Goal: Information Seeking & Learning: Learn about a topic

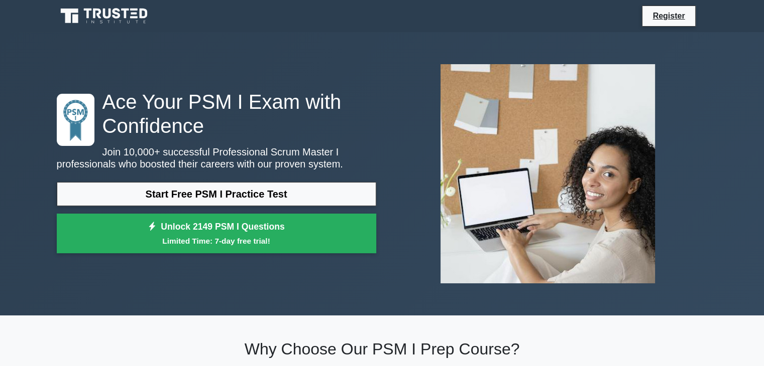
scroll to position [18, 0]
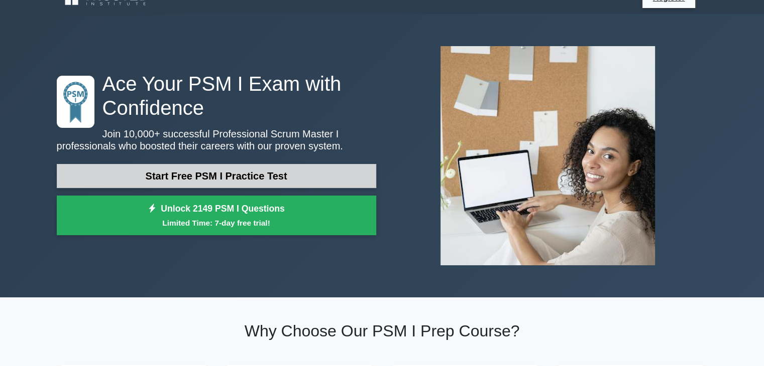
click at [192, 170] on link "Start Free PSM I Practice Test" at bounding box center [216, 176] width 319 height 24
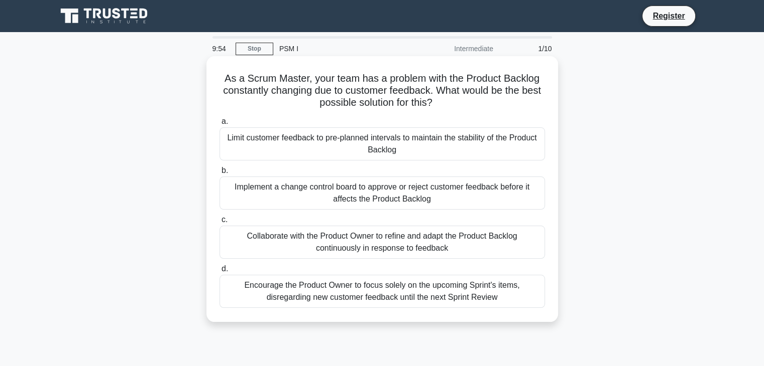
drag, startPoint x: 217, startPoint y: 77, endPoint x: 464, endPoint y: 109, distance: 249.1
click at [464, 109] on div "As a Scrum Master, your team has a problem with the Product Backlog constantly …" at bounding box center [381, 189] width 343 height 258
click at [257, 112] on div "As a Scrum Master, your team has a problem with the Product Backlog constantly …" at bounding box center [381, 189] width 343 height 258
click at [352, 183] on div "Implement a change control board to approve or reject customer feedback before …" at bounding box center [381, 193] width 325 height 33
click at [219, 174] on input "b. Implement a change control board to approve or reject customer feedback befo…" at bounding box center [219, 171] width 0 height 7
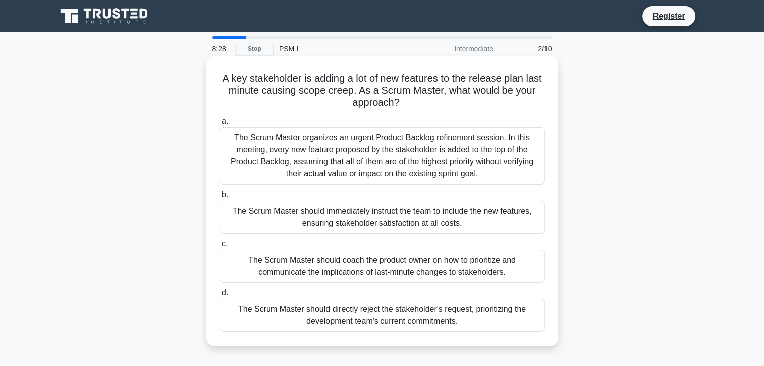
click at [374, 316] on div "The Scrum Master should directly reject the stakeholder's request, prioritizing…" at bounding box center [381, 315] width 325 height 33
click at [219, 297] on input "d. The Scrum Master should directly reject the stakeholder's request, prioritiz…" at bounding box center [219, 293] width 0 height 7
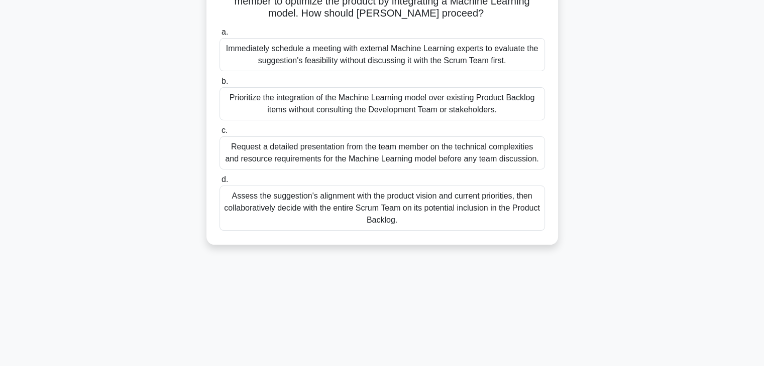
scroll to position [90, 0]
click at [349, 204] on div "Assess the suggestion's alignment with the product vision and current prioritie…" at bounding box center [381, 207] width 325 height 45
click at [219, 183] on input "d. Assess the suggestion's alignment with the product vision and current priori…" at bounding box center [219, 179] width 0 height 7
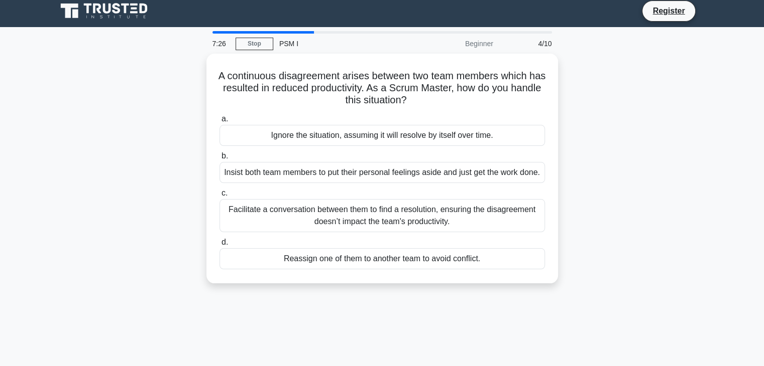
scroll to position [0, 0]
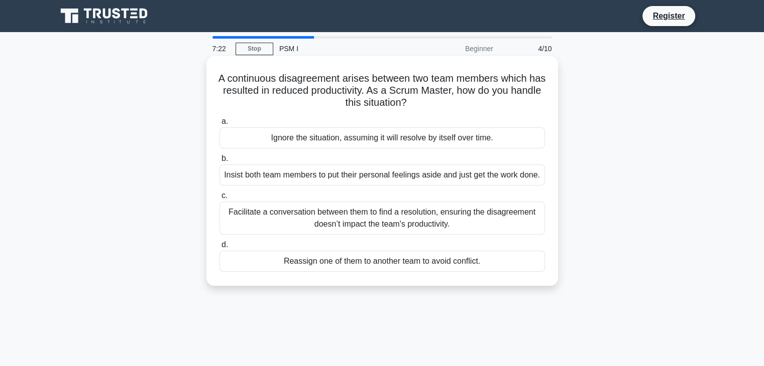
drag, startPoint x: 221, startPoint y: 77, endPoint x: 431, endPoint y: 103, distance: 211.4
click at [431, 103] on h5 "A continuous disagreement arises between two team members which has resulted in…" at bounding box center [381, 90] width 327 height 37
click at [419, 103] on icon ".spinner_0XTQ{transform-origin:center;animation:spinner_y6GP .75s linear infini…" at bounding box center [413, 103] width 12 height 12
click at [416, 231] on div "Facilitate a conversation between them to find a resolution, ensuring the disag…" at bounding box center [381, 218] width 325 height 33
click at [219, 199] on input "c. Facilitate a conversation between them to find a resolution, ensuring the di…" at bounding box center [219, 196] width 0 height 7
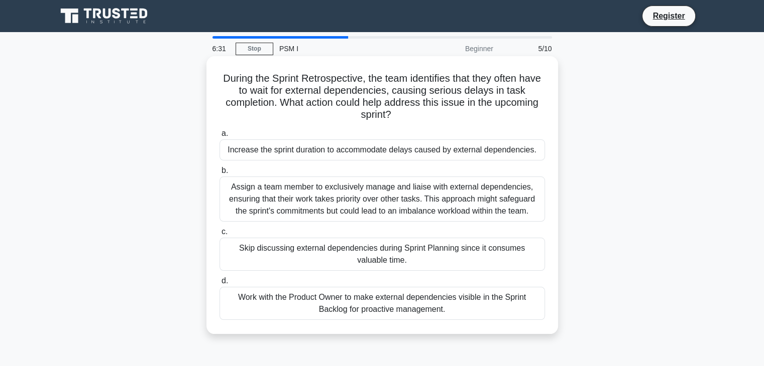
click at [414, 202] on div "Assign a team member to exclusively manage and liaise with external dependencie…" at bounding box center [381, 199] width 325 height 45
click at [219, 174] on input "b. Assign a team member to exclusively manage and liaise with external dependen…" at bounding box center [219, 171] width 0 height 7
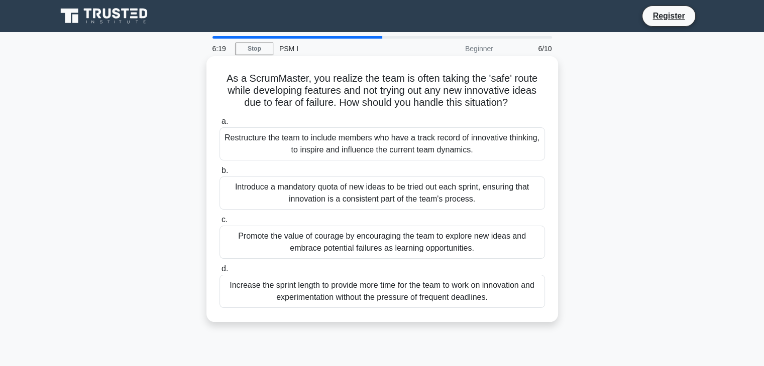
click at [401, 246] on div "Promote the value of courage by encouraging the team to explore new ideas and e…" at bounding box center [381, 242] width 325 height 33
click at [219, 223] on input "c. Promote the value of courage by encouraging the team to explore new ideas an…" at bounding box center [219, 220] width 0 height 7
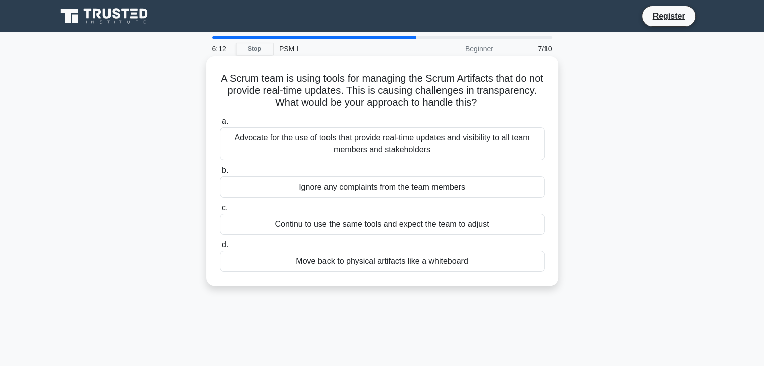
click at [412, 152] on div "Advocate for the use of tools that provide real-time updates and visibility to …" at bounding box center [381, 144] width 325 height 33
click at [219, 125] on input "a. Advocate for the use of tools that provide real-time updates and visibility …" at bounding box center [219, 121] width 0 height 7
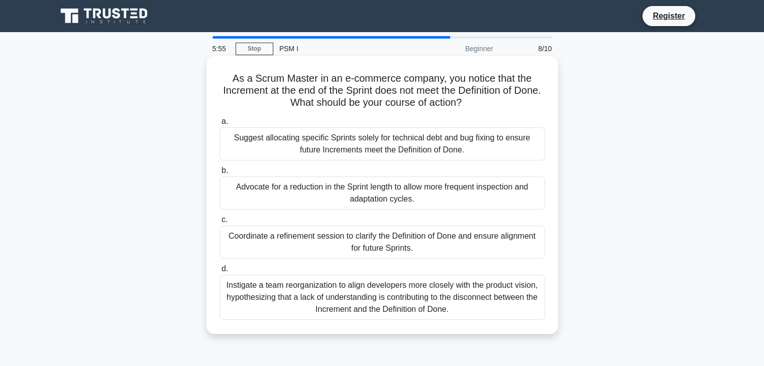
click at [388, 249] on div "Coordinate a refinement session to clarify the Definition of Done and ensure al…" at bounding box center [381, 242] width 325 height 33
click at [219, 223] on input "c. Coordinate a refinement session to clarify the Definition of Done and ensure…" at bounding box center [219, 220] width 0 height 7
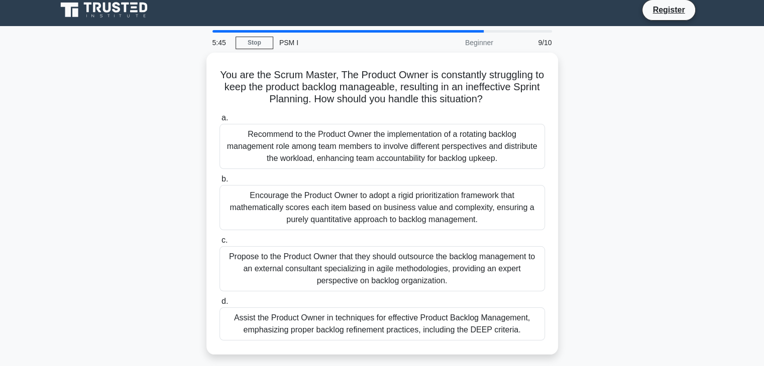
scroll to position [6, 0]
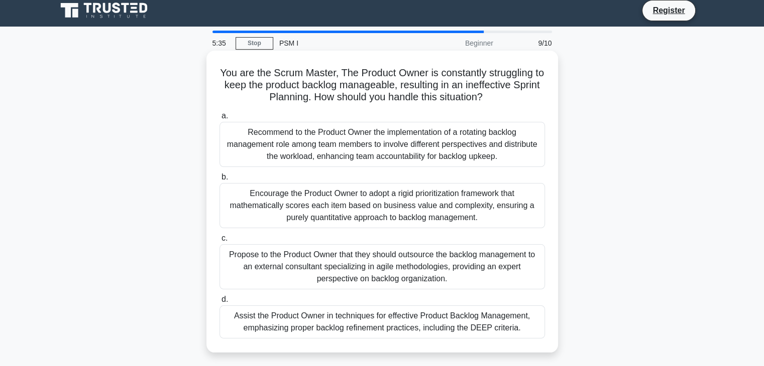
click at [365, 155] on div "Recommend to the Product Owner the implementation of a rotating backlog managem…" at bounding box center [381, 144] width 325 height 45
click at [219, 119] on input "a. Recommend to the Product Owner the implementation of a rotating backlog mana…" at bounding box center [219, 116] width 0 height 7
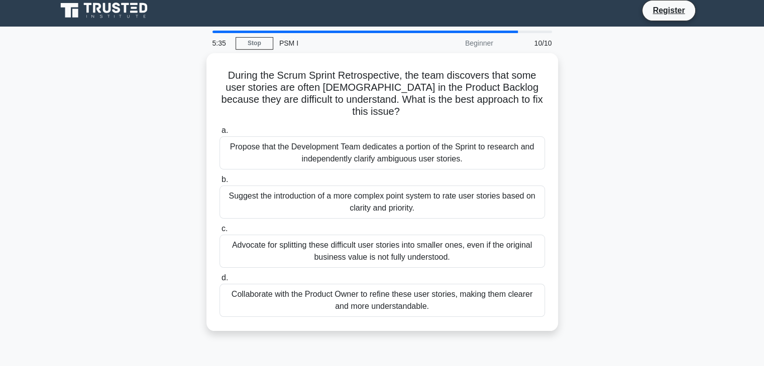
scroll to position [0, 0]
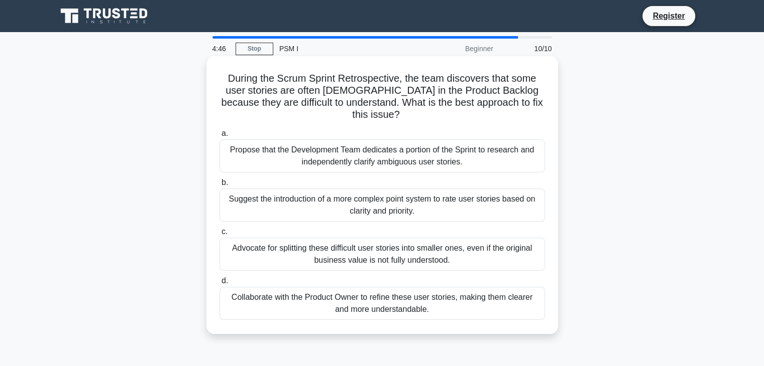
click at [289, 297] on div "Collaborate with the Product Owner to refine these user stories, making them cl…" at bounding box center [381, 303] width 325 height 33
click at [219, 285] on input "d. Collaborate with the Product Owner to refine these user stories, making them…" at bounding box center [219, 281] width 0 height 7
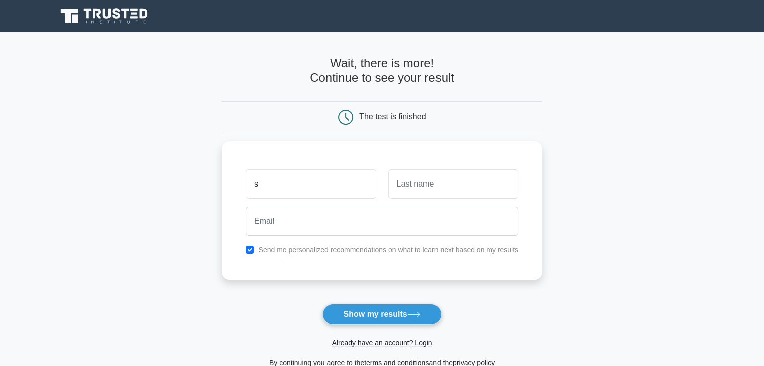
type input "s"
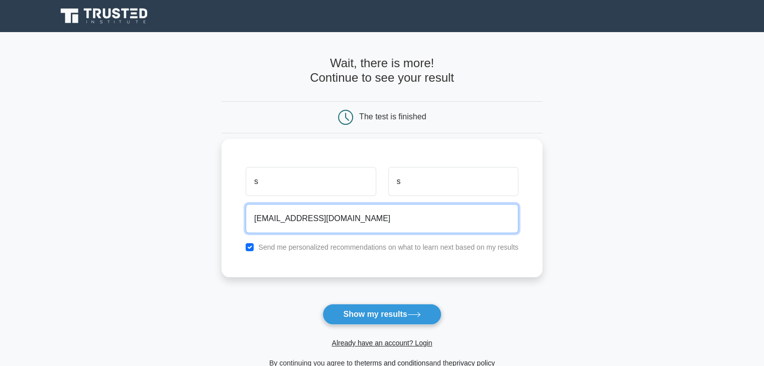
type input "asds@as.as"
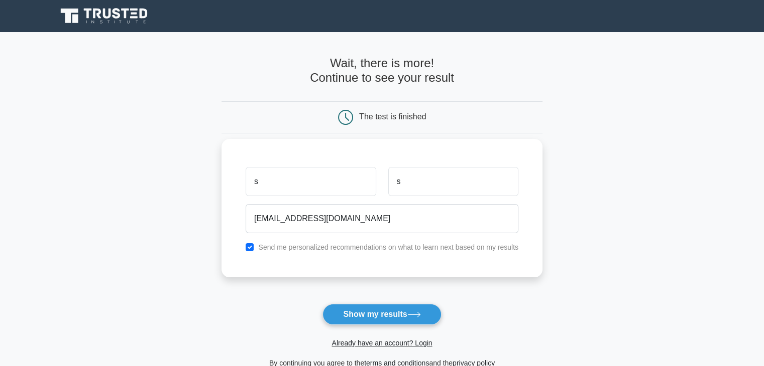
click at [245, 245] on div "Send me personalized recommendations on what to learn next based on my results" at bounding box center [381, 247] width 285 height 12
click at [247, 246] on input "checkbox" at bounding box center [249, 247] width 8 height 8
checkbox input "false"
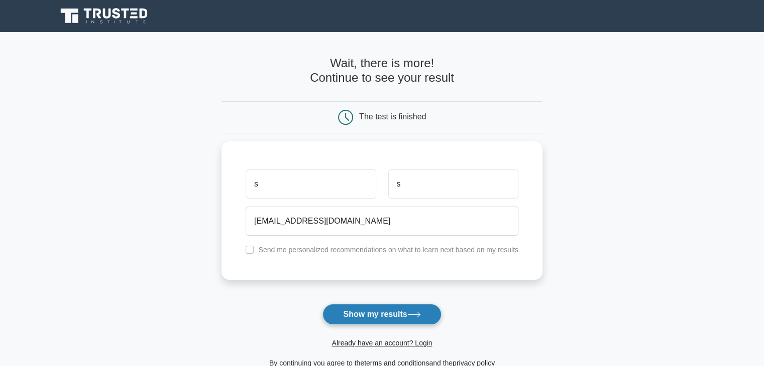
click at [363, 316] on button "Show my results" at bounding box center [381, 314] width 118 height 21
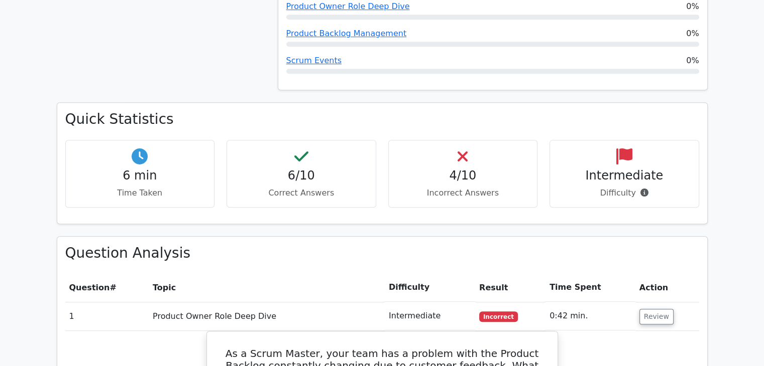
scroll to position [600, 0]
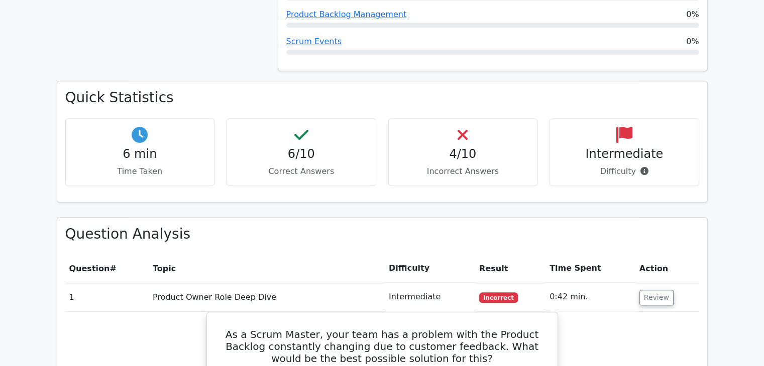
click at [458, 147] on h4 "4/10" at bounding box center [463, 154] width 133 height 15
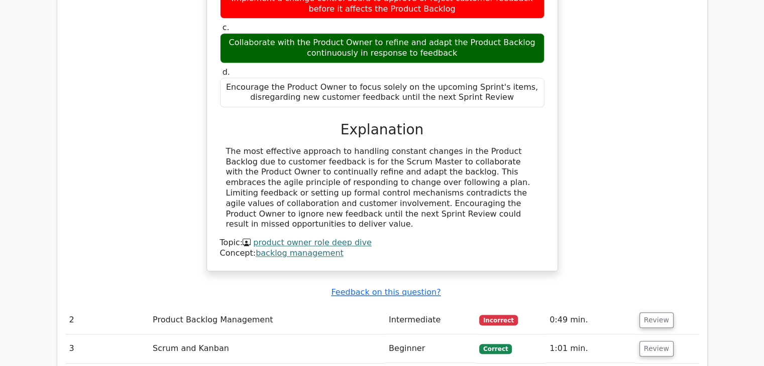
scroll to position [1038, 0]
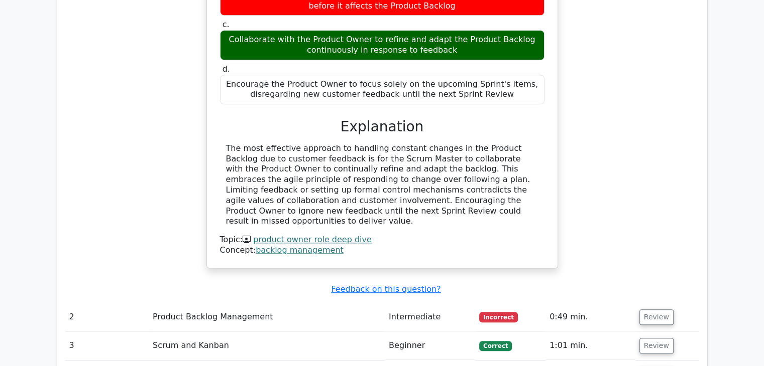
click at [271, 303] on td "Product Backlog Management" at bounding box center [267, 317] width 236 height 29
click at [316, 303] on td "Product Backlog Management" at bounding box center [267, 317] width 236 height 29
click at [662, 310] on button "Review" at bounding box center [656, 318] width 34 height 16
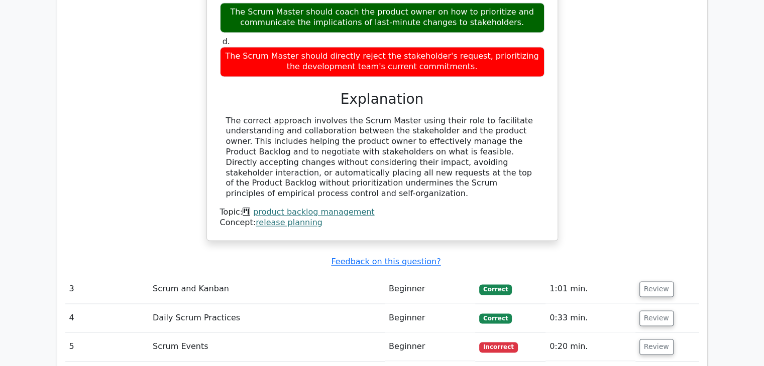
scroll to position [1557, 0]
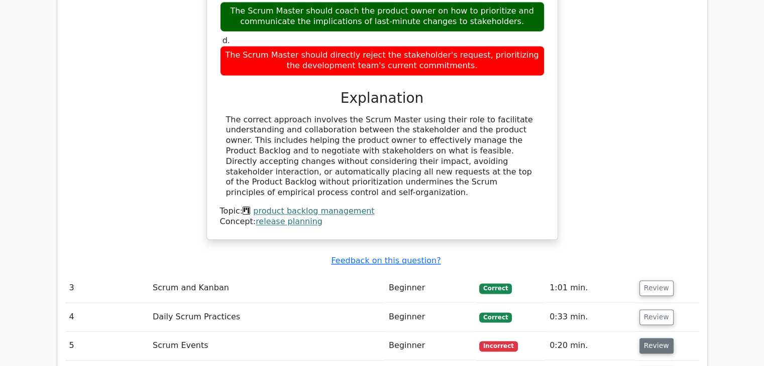
click at [649, 338] on button "Review" at bounding box center [656, 346] width 34 height 16
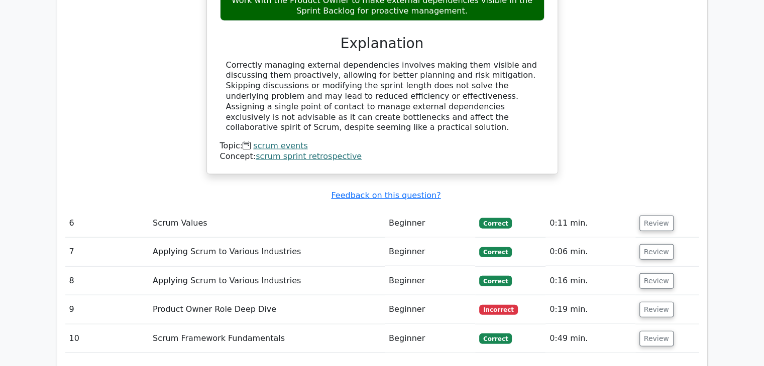
scroll to position [2170, 0]
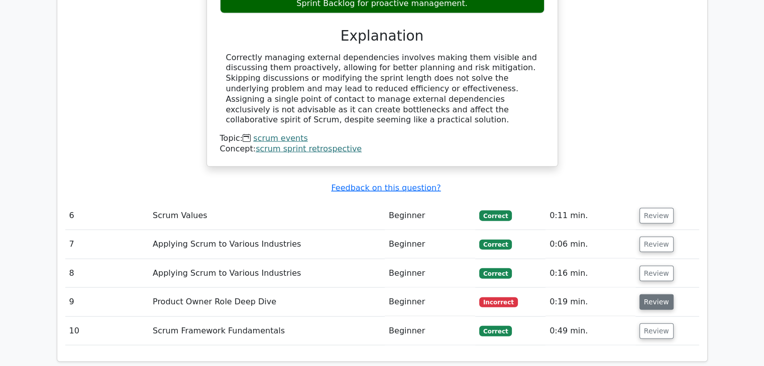
click at [651, 295] on button "Review" at bounding box center [656, 303] width 34 height 16
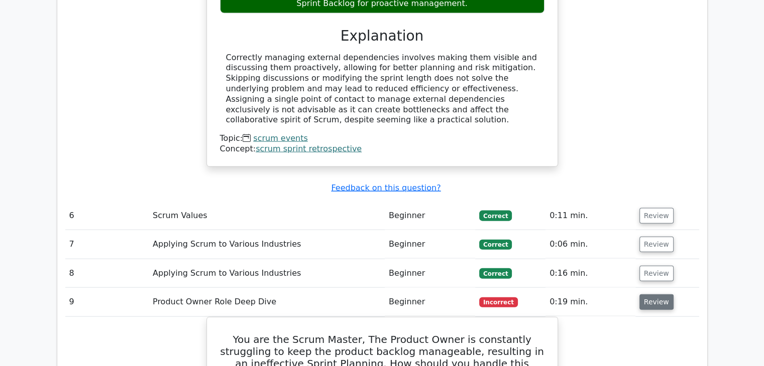
click at [651, 295] on button "Review" at bounding box center [656, 303] width 34 height 16
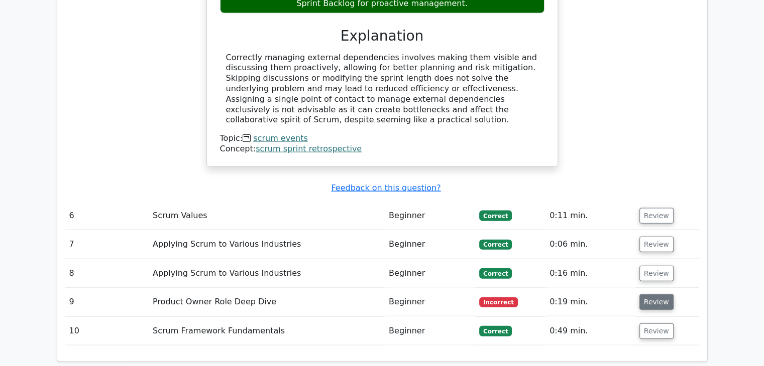
click at [651, 295] on button "Review" at bounding box center [656, 303] width 34 height 16
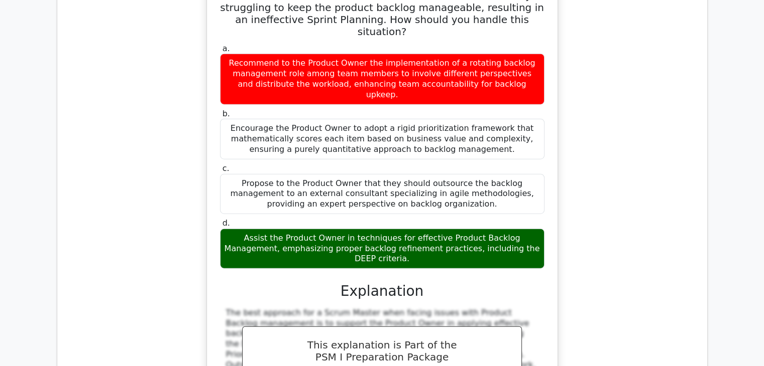
scroll to position [2515, 0]
